Goal: Navigation & Orientation: Find specific page/section

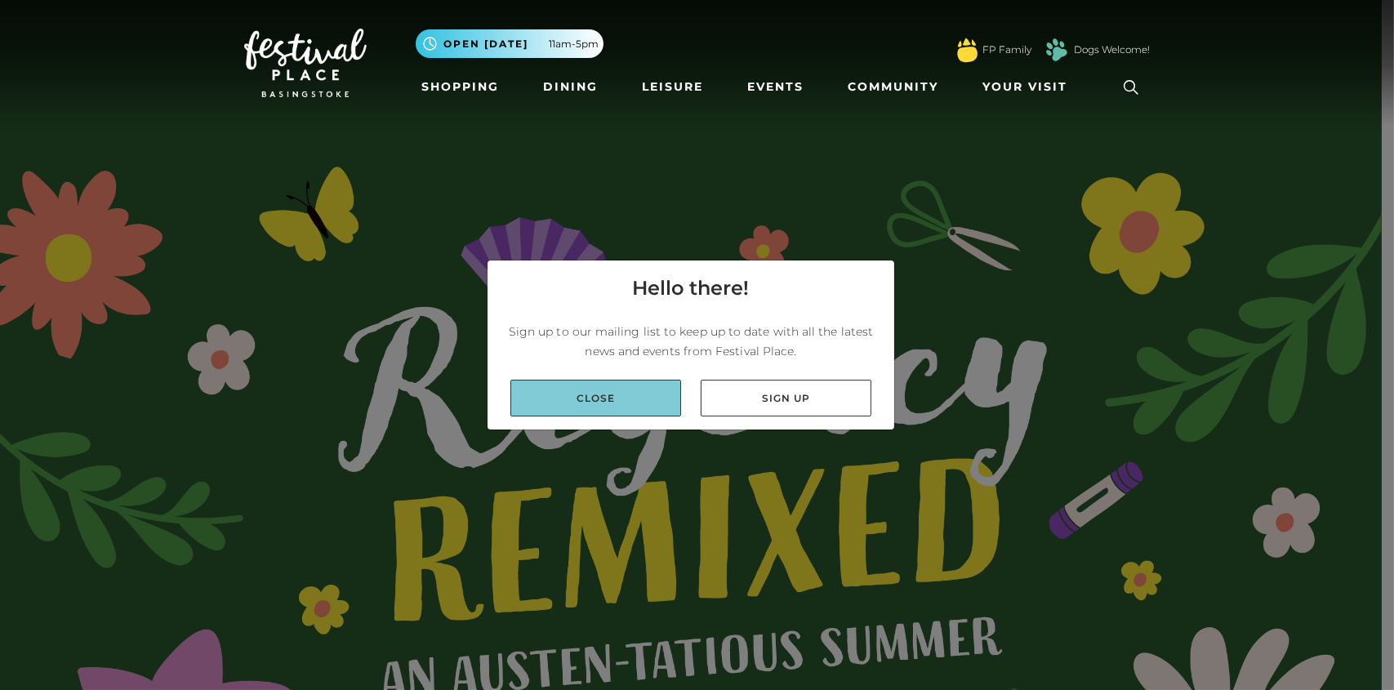
click at [622, 398] on link "Close" at bounding box center [595, 398] width 171 height 37
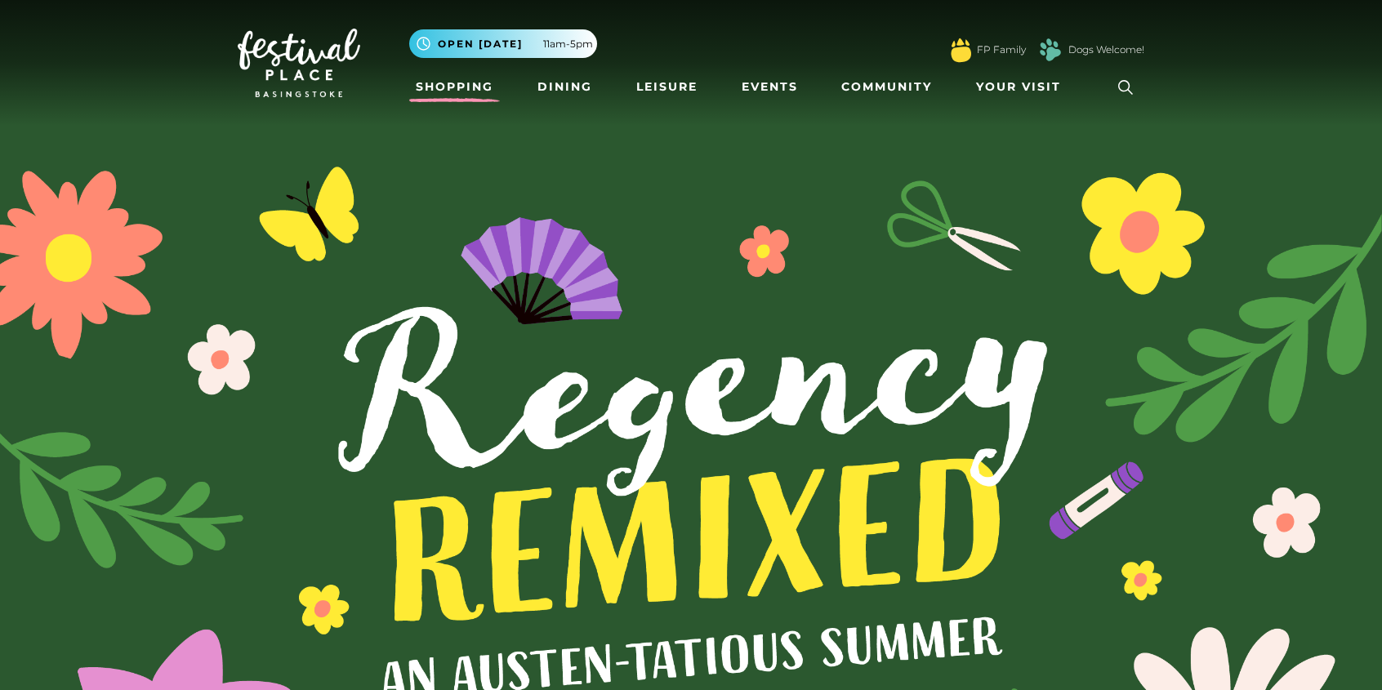
click at [448, 72] on li "Shopping" at bounding box center [454, 88] width 91 height 38
click at [457, 82] on link "Shopping" at bounding box center [454, 87] width 91 height 30
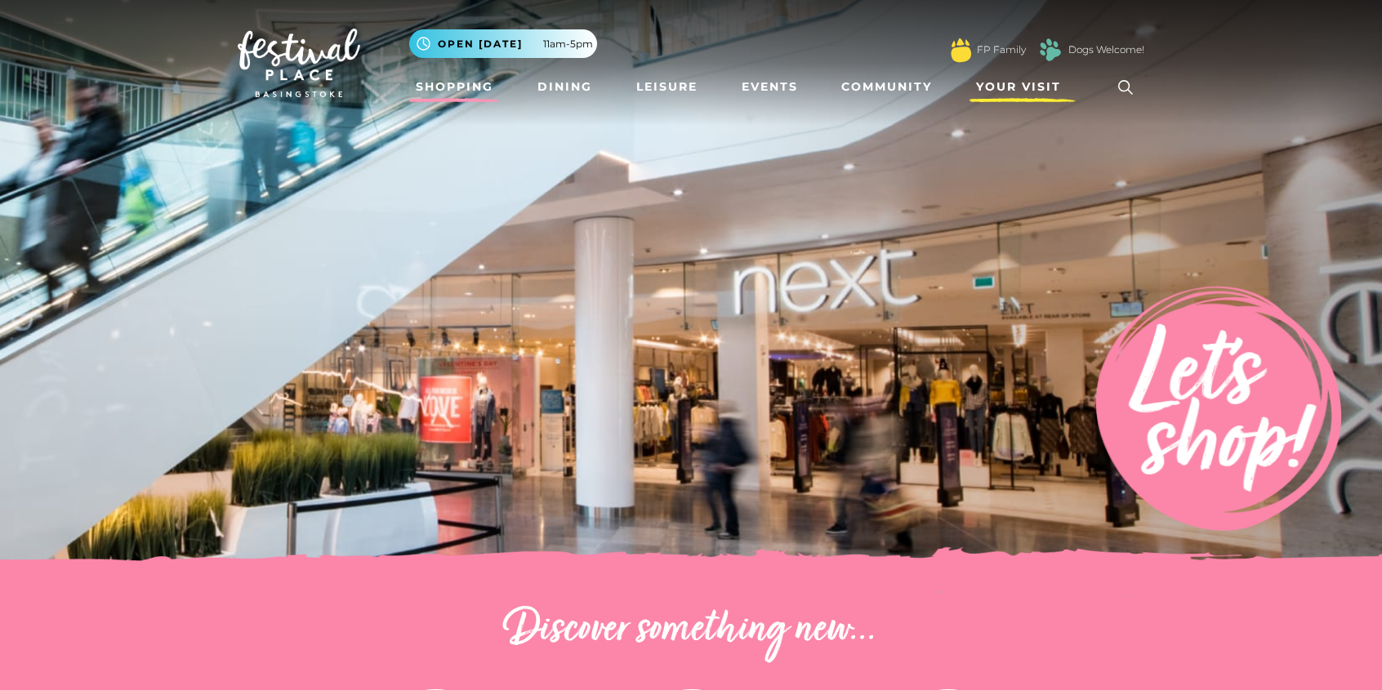
click at [998, 87] on span "Your Visit" at bounding box center [1018, 86] width 85 height 17
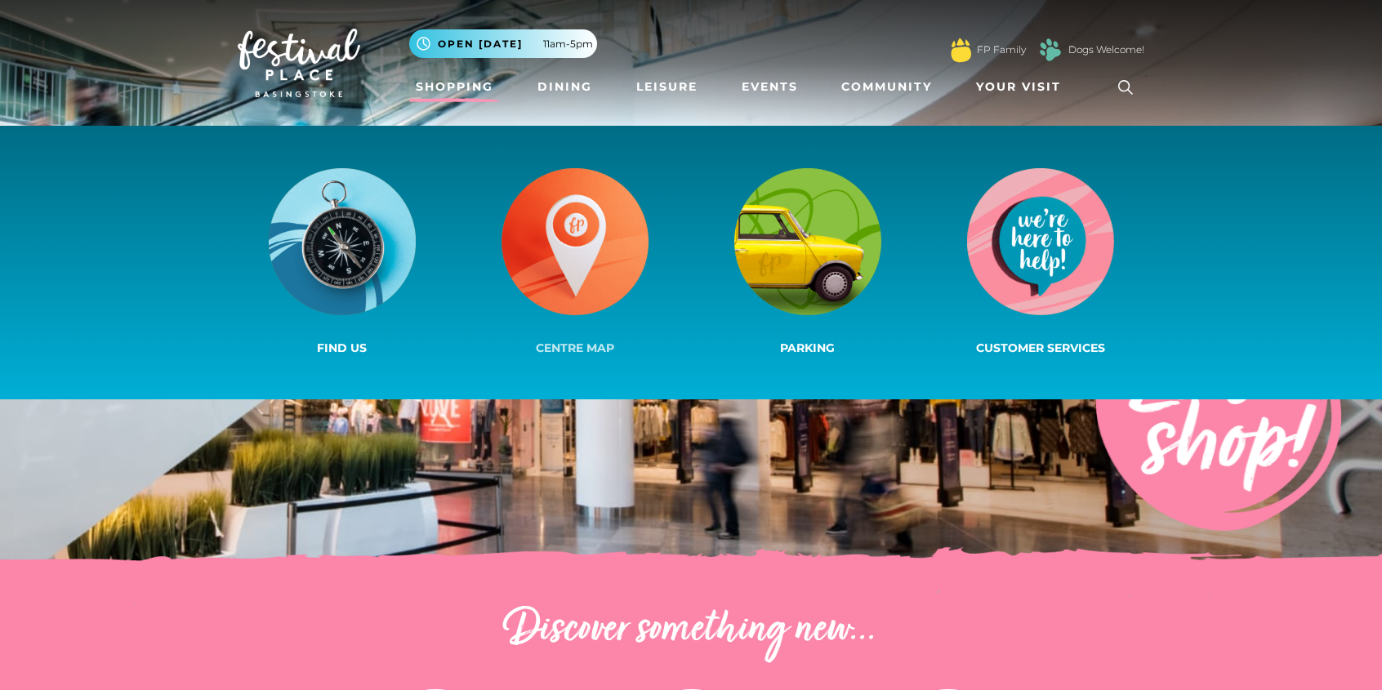
click at [563, 243] on img at bounding box center [574, 241] width 147 height 147
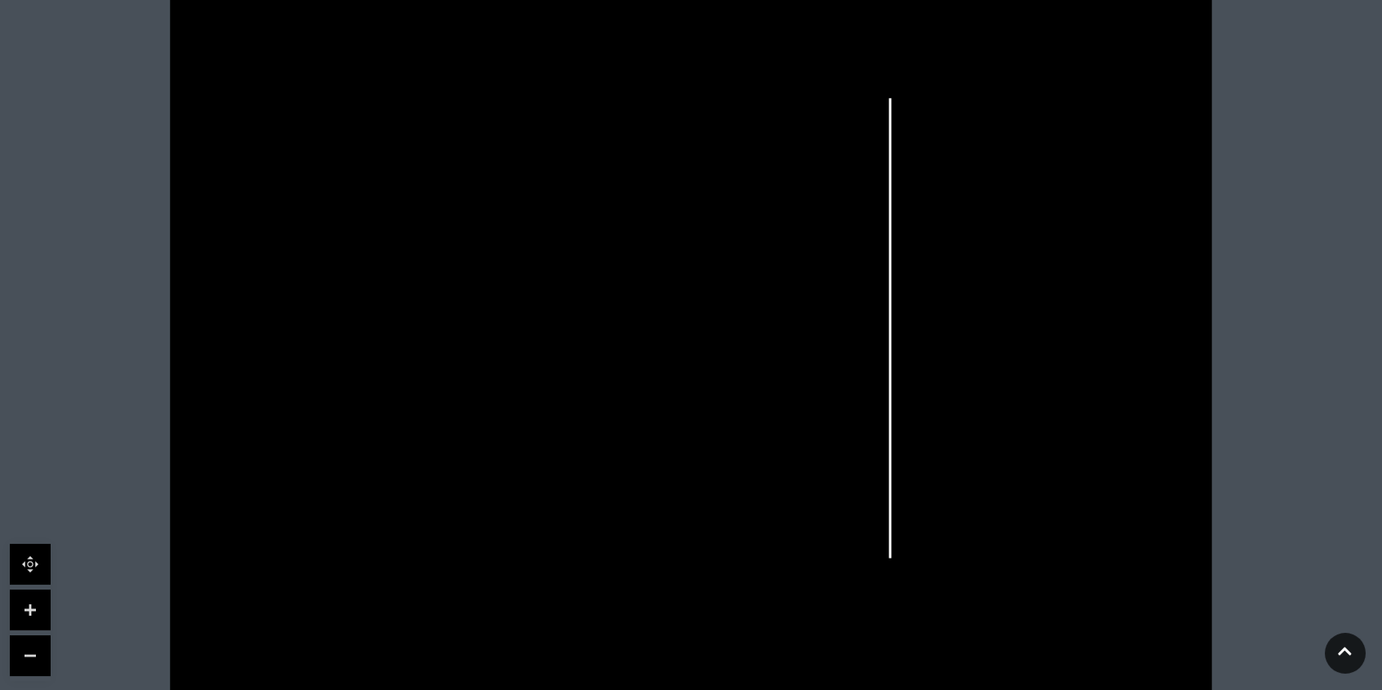
scroll to position [483, 0]
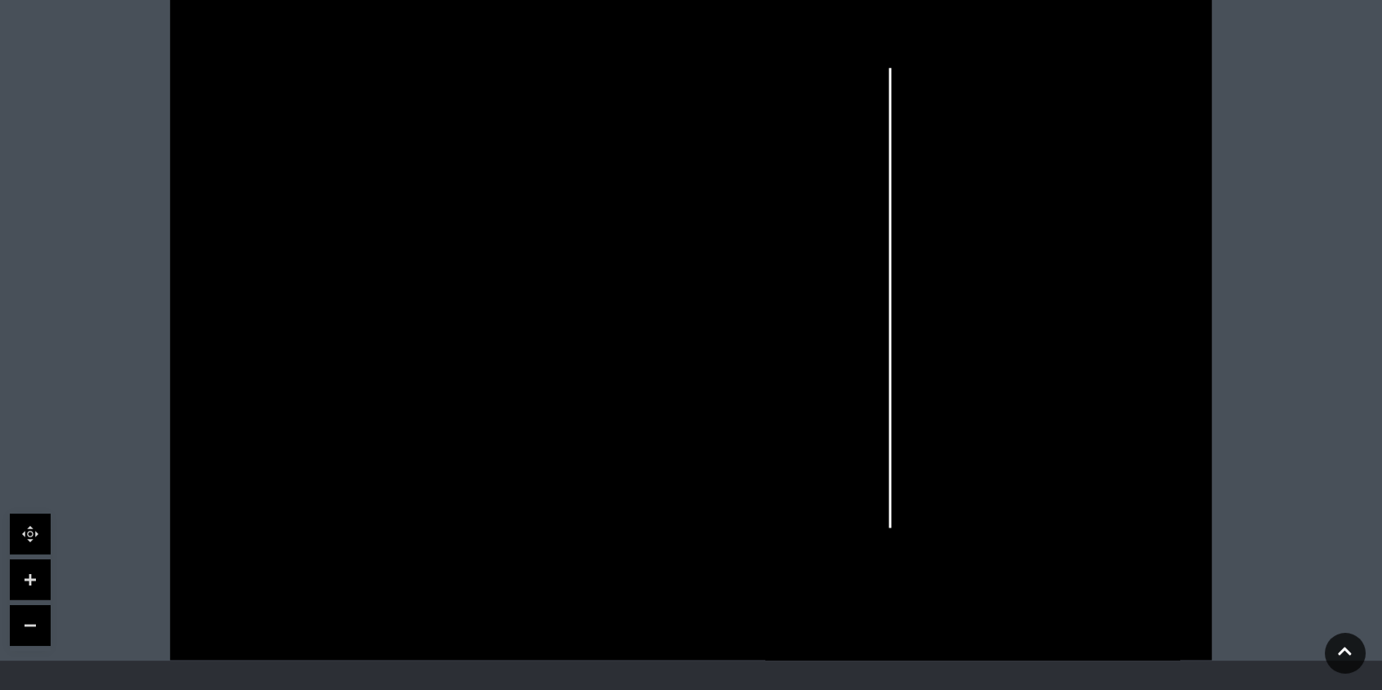
click at [1225, 263] on icon at bounding box center [691, 293] width 1306 height 735
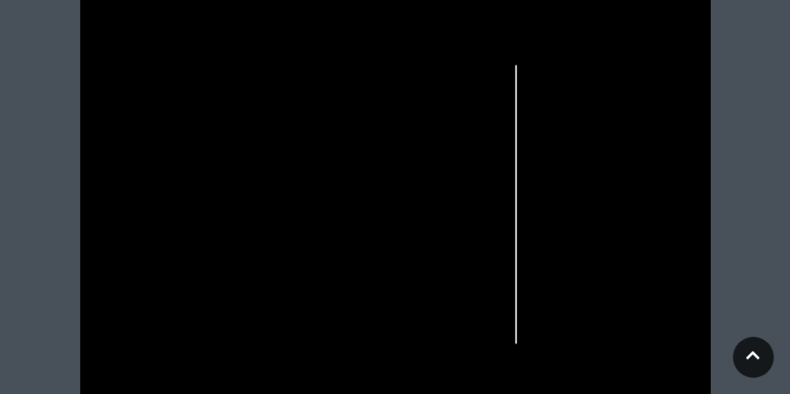
click at [248, 127] on rect at bounding box center [250, 116] width 7 height 24
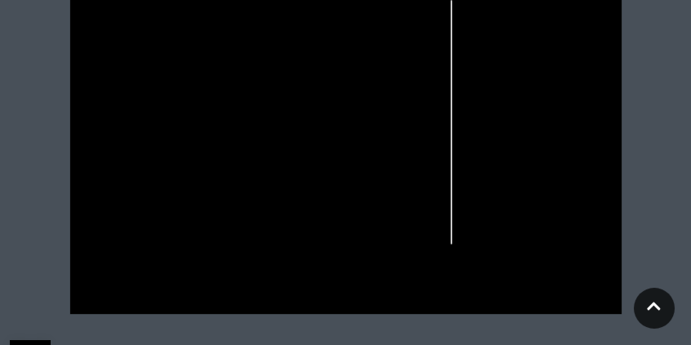
scroll to position [575, 0]
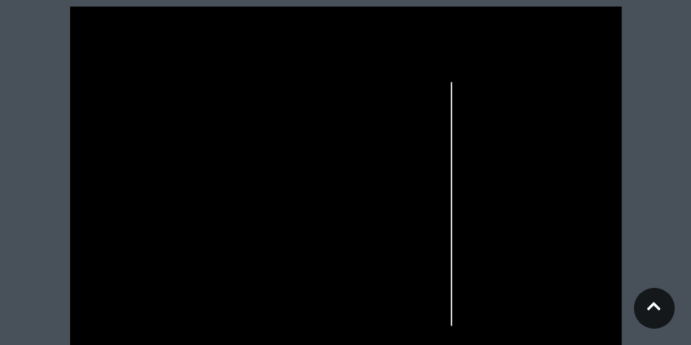
click at [241, 163] on rect at bounding box center [237, 165] width 9 height 22
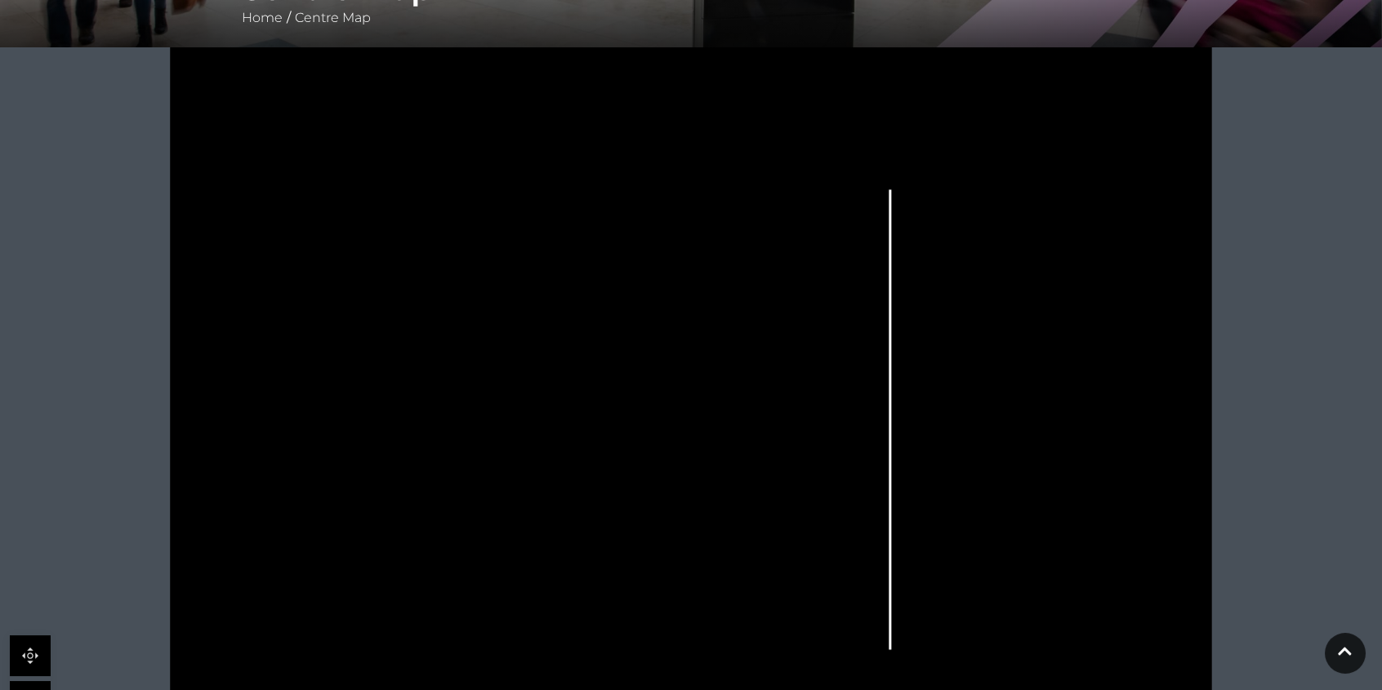
scroll to position [416, 0]
